Goal: Transaction & Acquisition: Purchase product/service

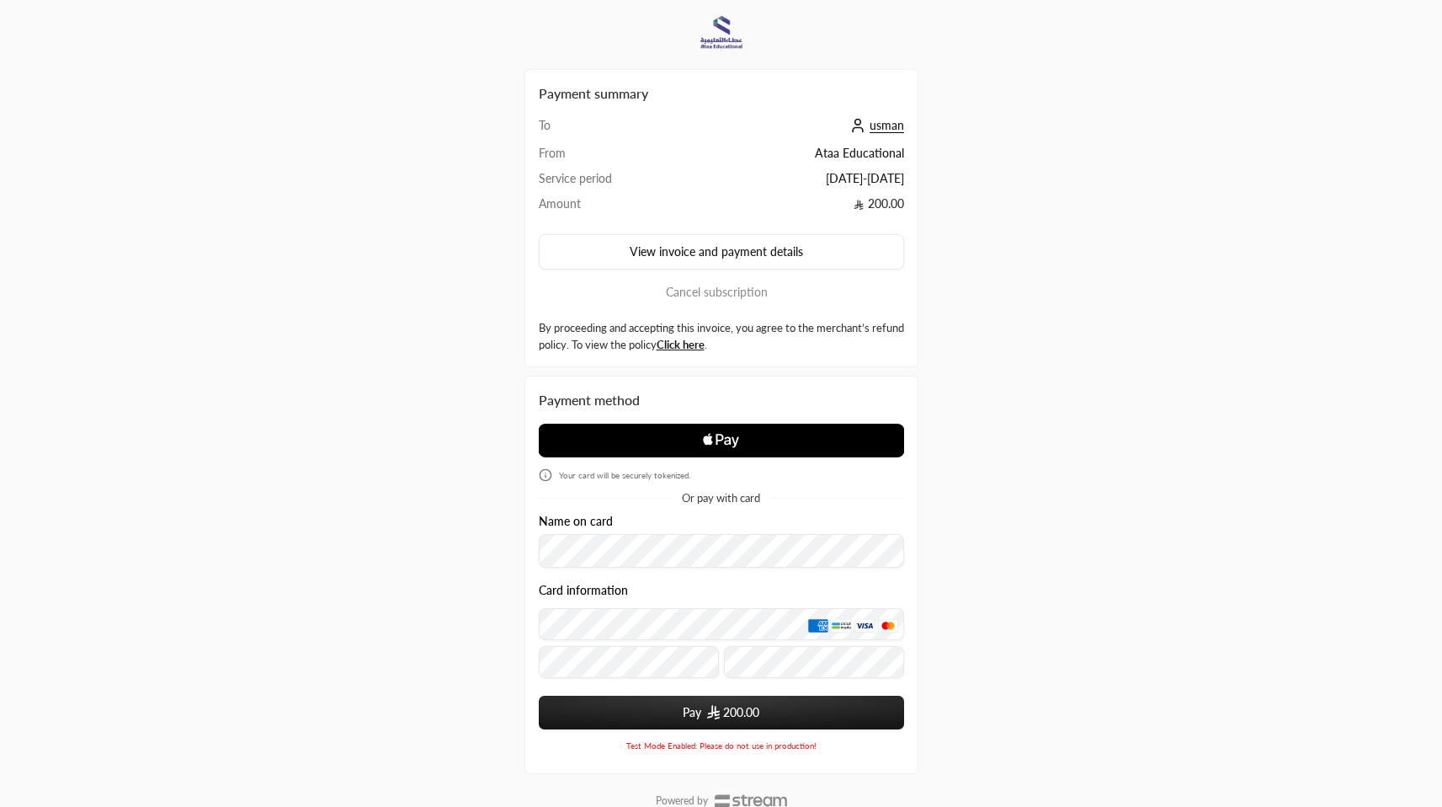
click at [696, 445] on icon "Apple Logo" at bounding box center [721, 440] width 183 height 30
